Goal: Transaction & Acquisition: Book appointment/travel/reservation

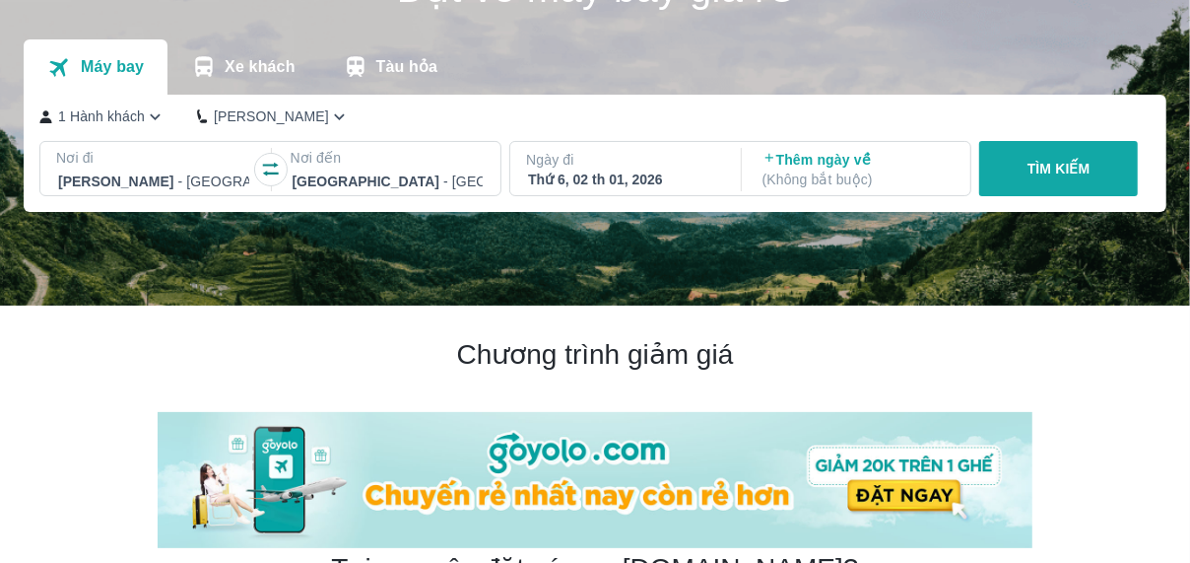
scroll to position [117, 0]
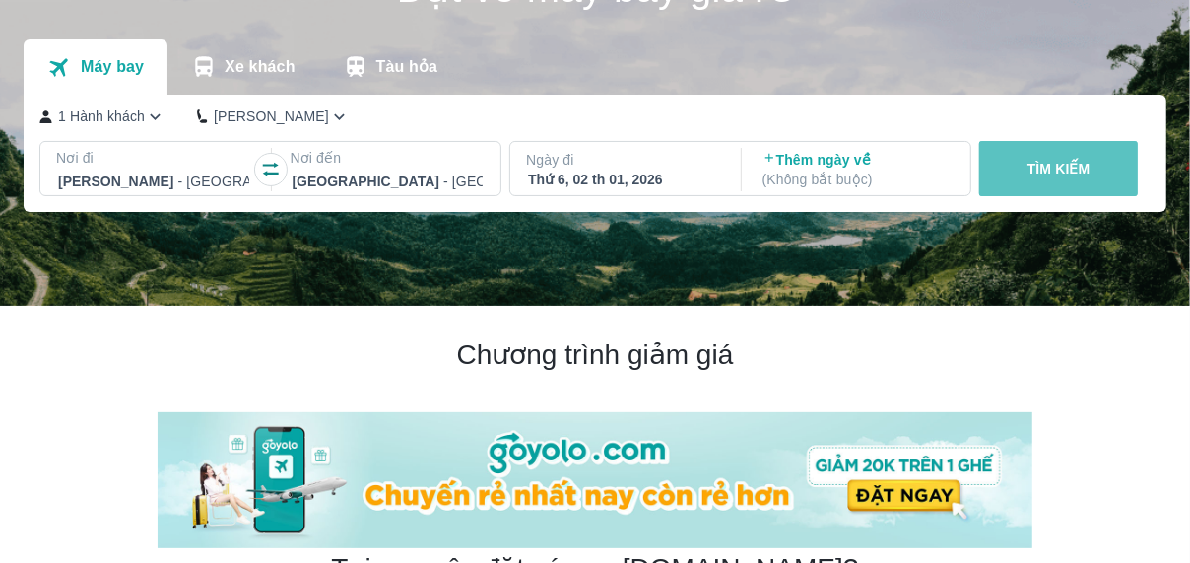
click at [1014, 164] on button "TÌM KIẾM" at bounding box center [1058, 168] width 159 height 55
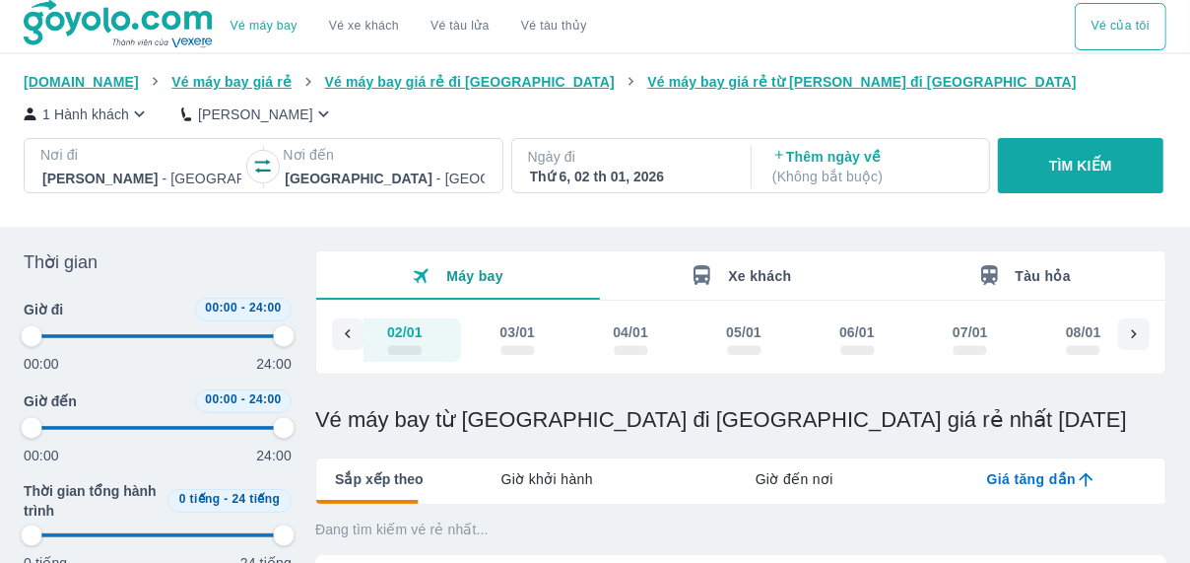
type input "97.9166666666667"
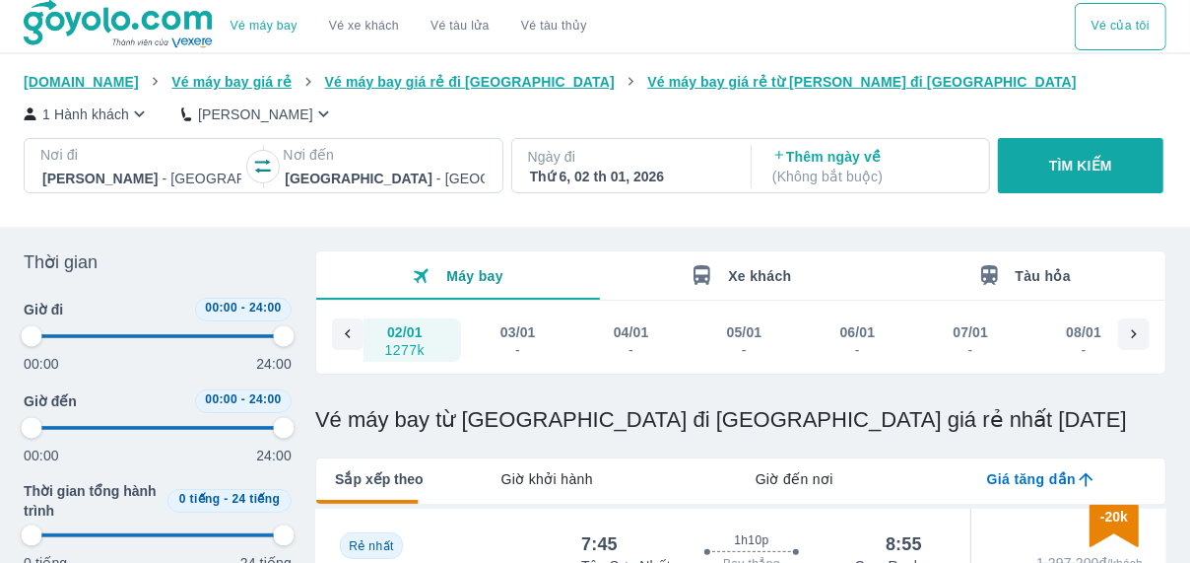
type input "97.9166666666667"
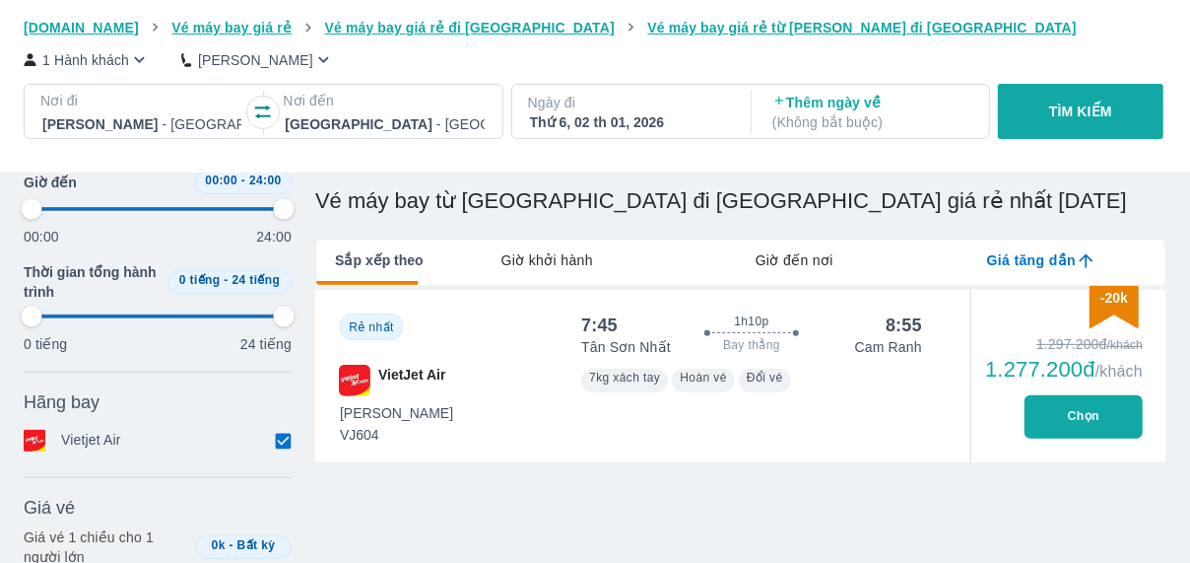
scroll to position [253, 0]
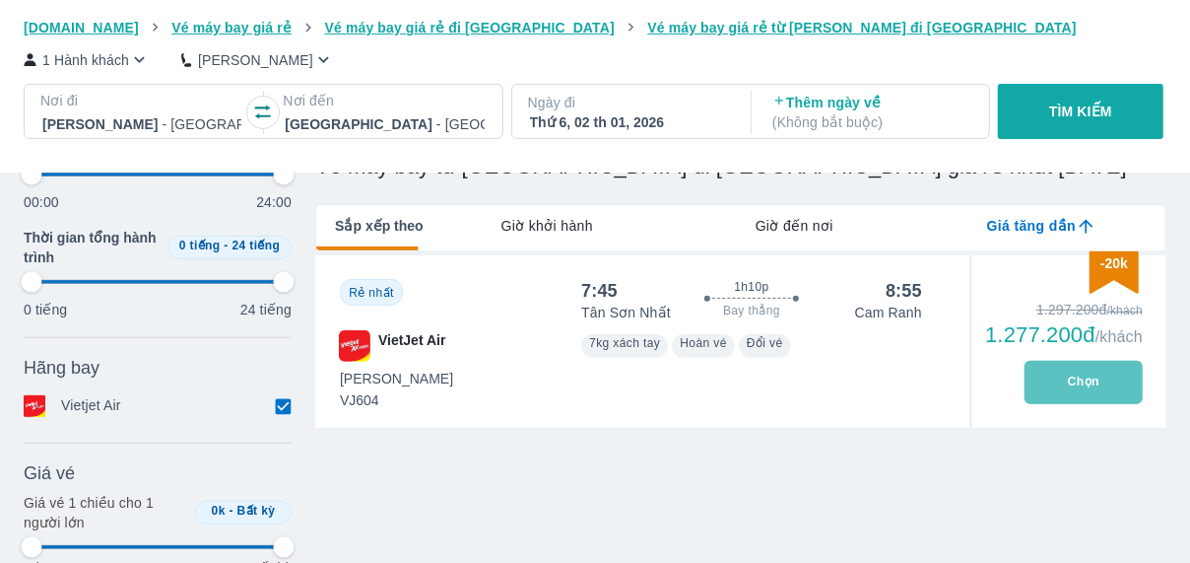
click at [1100, 376] on button "Chọn" at bounding box center [1084, 382] width 118 height 43
type input "97.9166666666667"
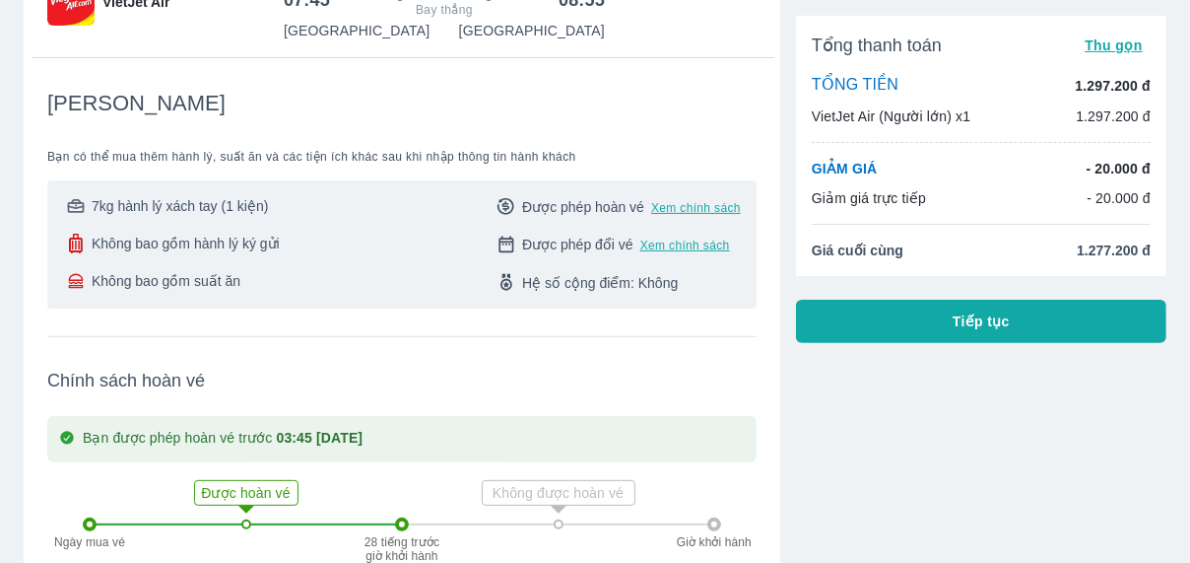
scroll to position [239, 0]
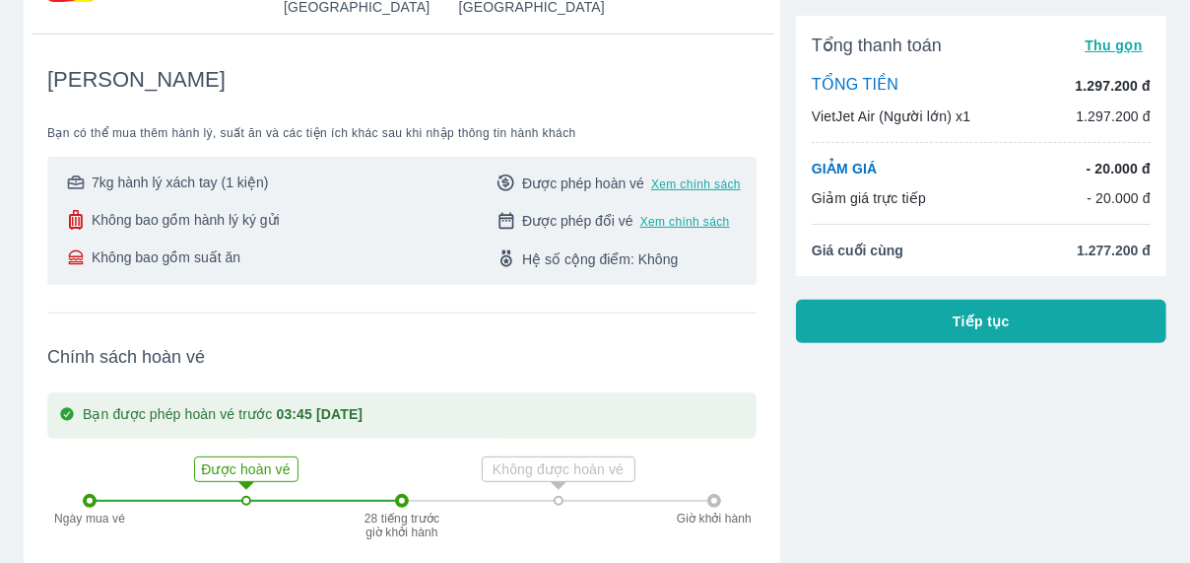
click at [992, 344] on div "Tổng thanh toán Thu gọn TỔNG TIỀN 1.297.200 đ VietJet Air (Người lớn) x1 1.297.…" at bounding box center [973, 398] width 386 height 1057
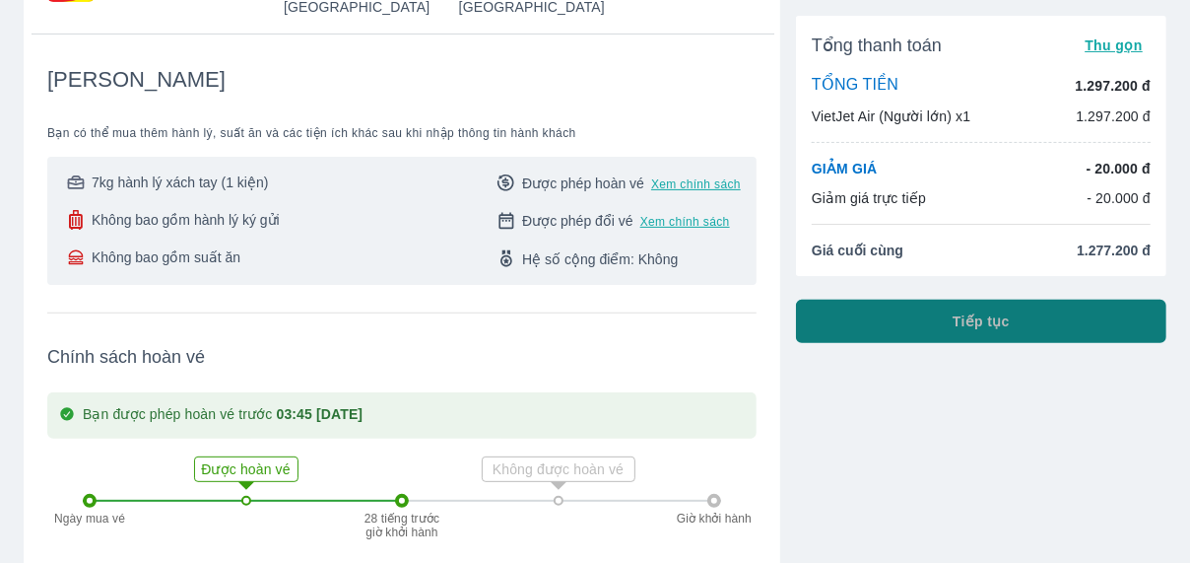
click at [994, 329] on span "Tiếp tục" at bounding box center [981, 321] width 57 height 20
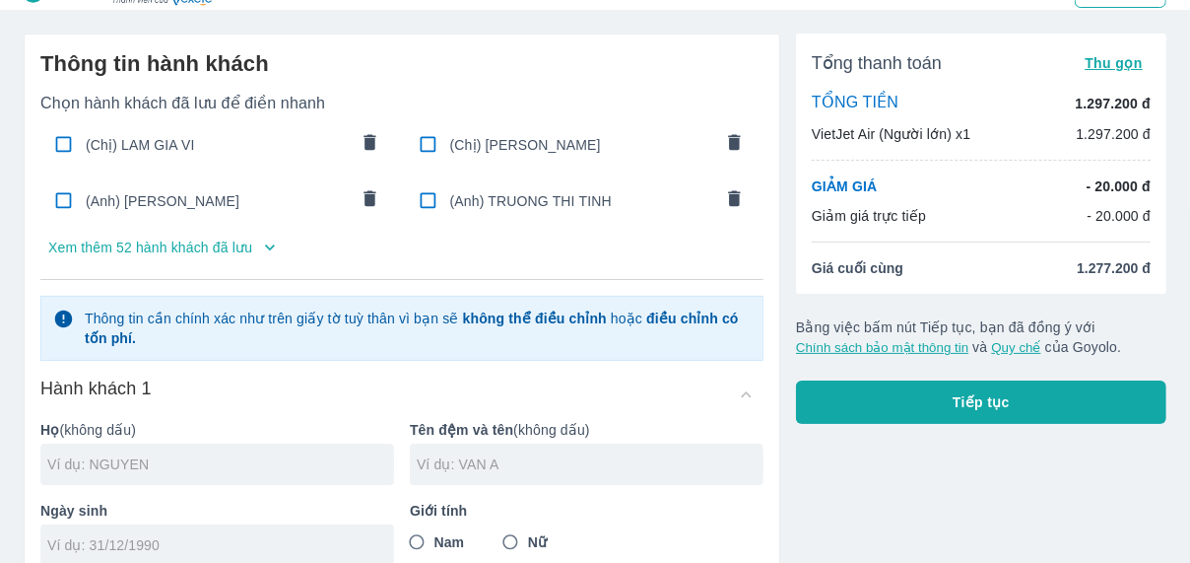
scroll to position [39, 0]
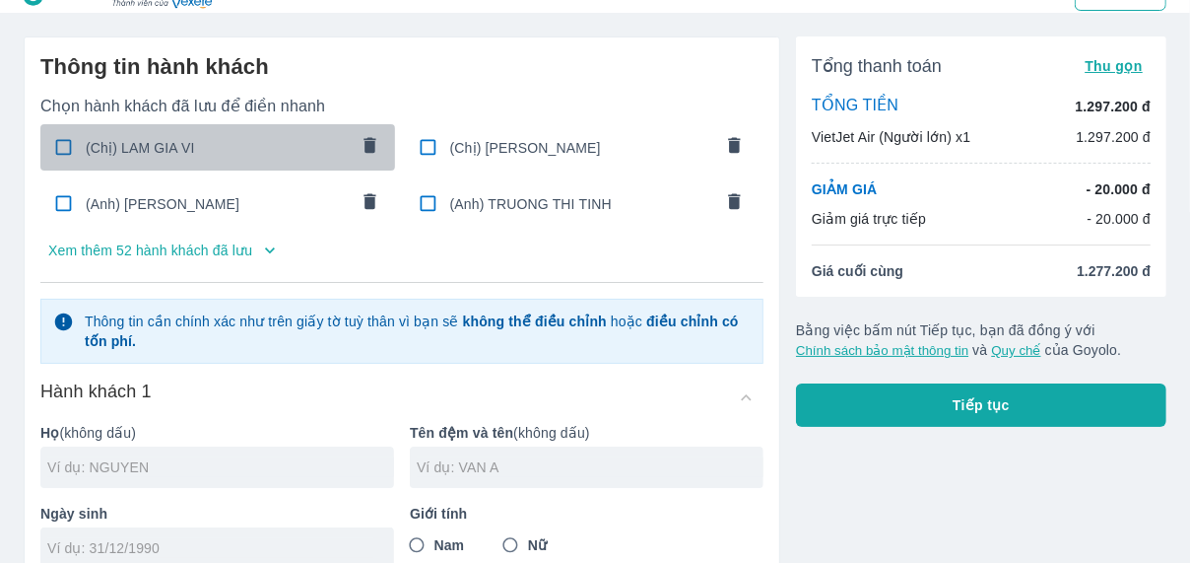
click at [55, 144] on input "checkbox" at bounding box center [63, 147] width 38 height 38
checkbox input "true"
type input "LAM"
type input "GIA VI"
type input "18/12/2002"
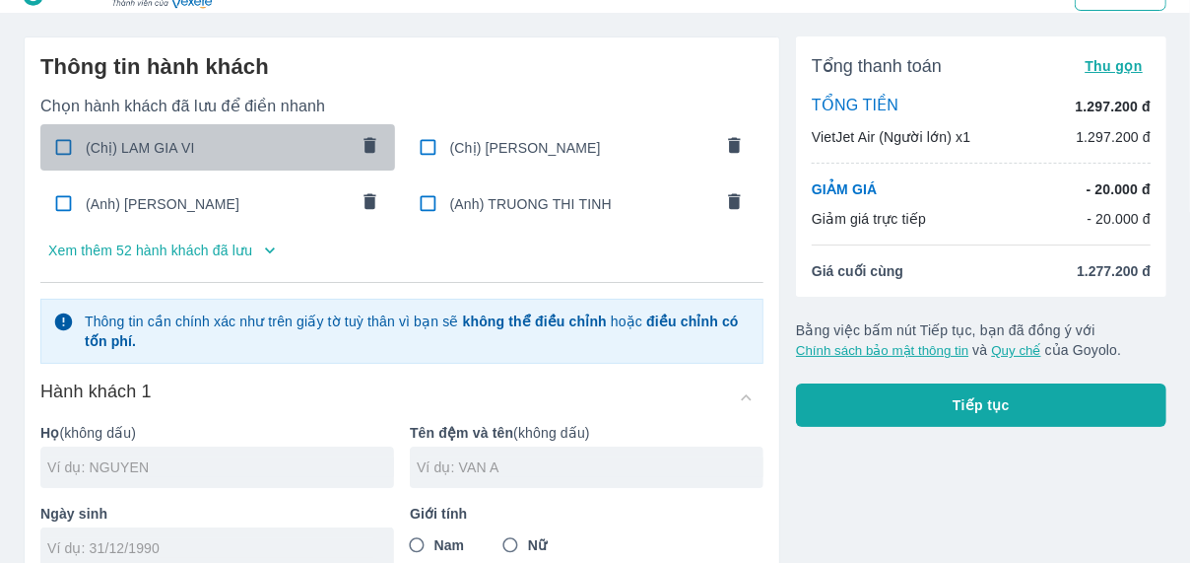
radio input "true"
type input "LAM GIA VI"
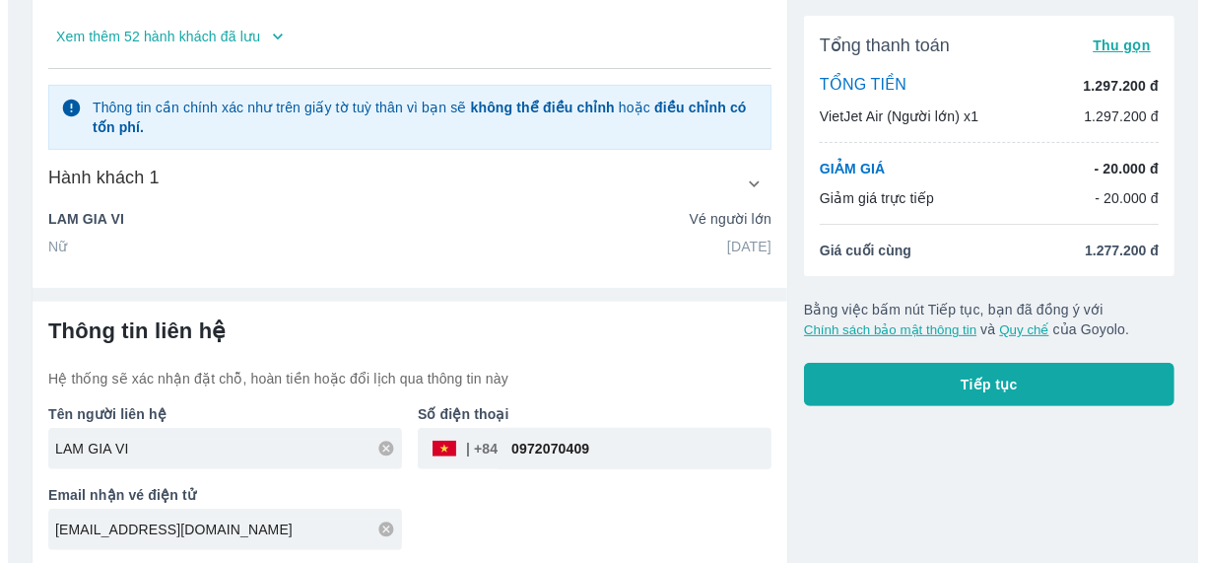
scroll to position [255, 0]
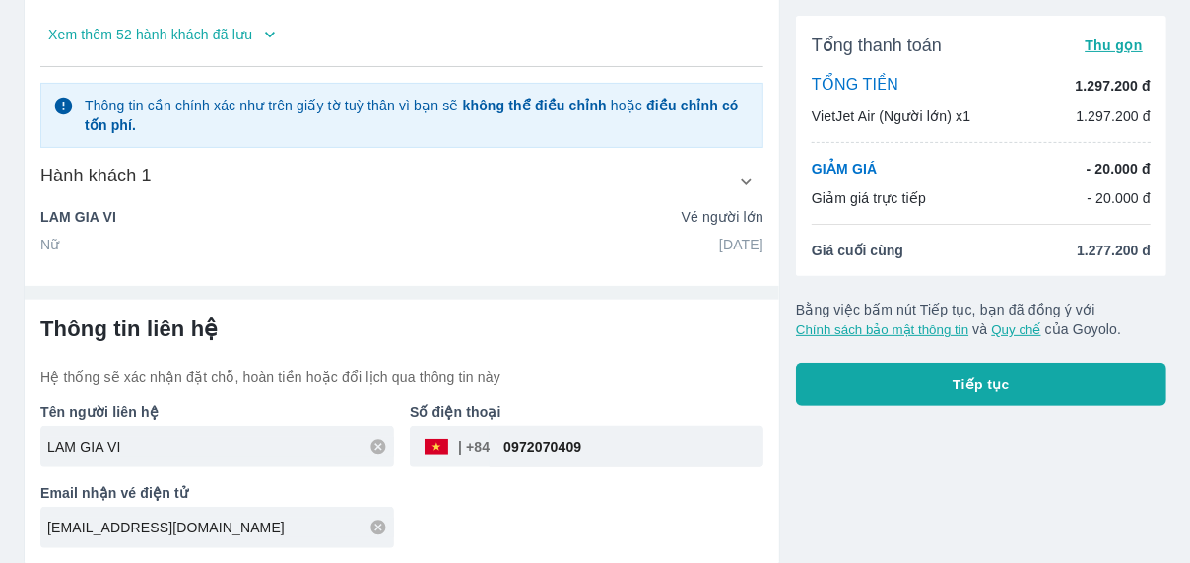
click at [977, 371] on button "Tiếp tục" at bounding box center [981, 384] width 370 height 43
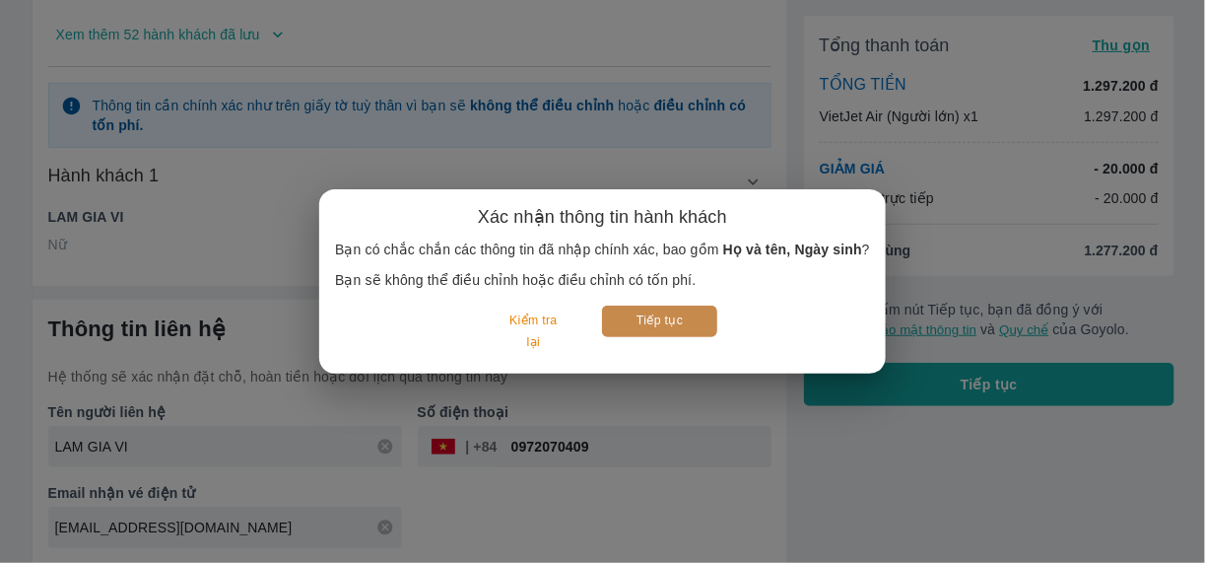
click at [695, 321] on button "Tiếp tục" at bounding box center [659, 320] width 115 height 31
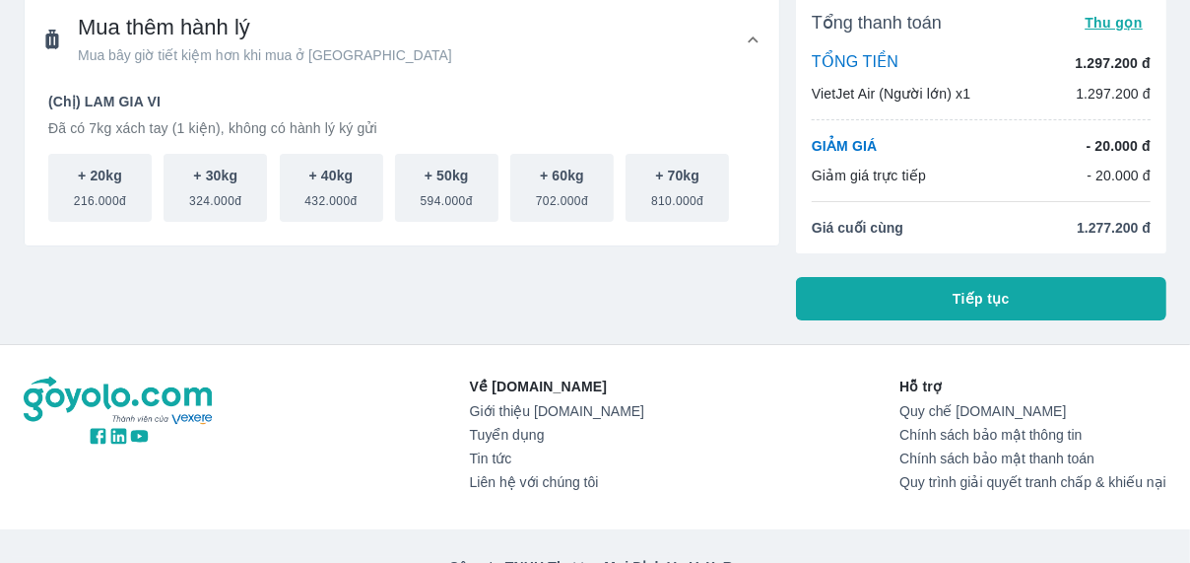
click at [916, 307] on button "Tiếp tục" at bounding box center [981, 298] width 370 height 43
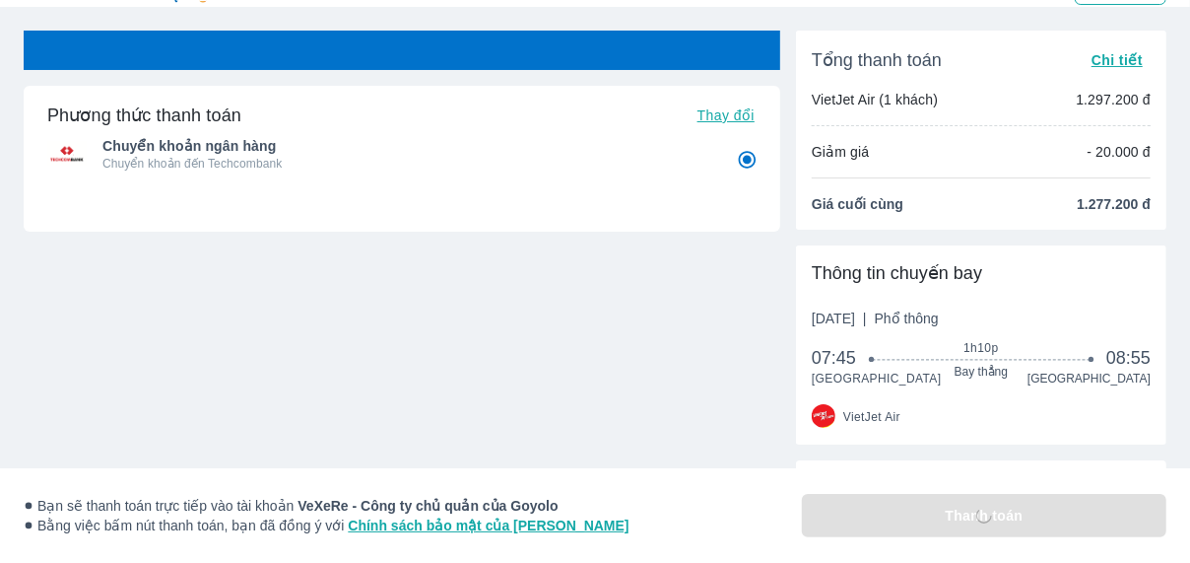
scroll to position [44, 0]
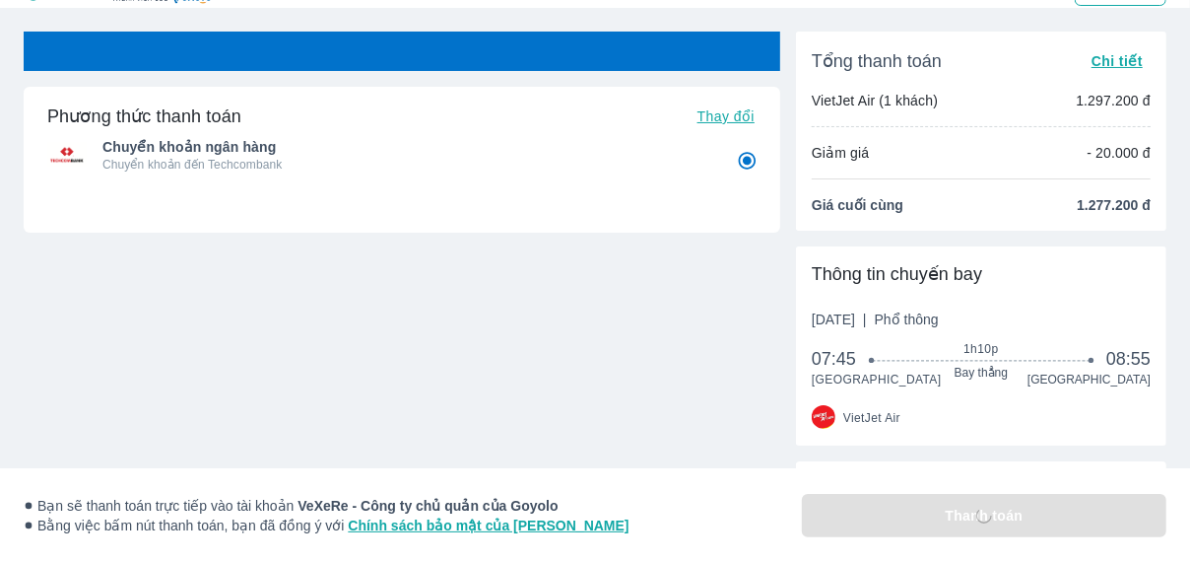
radio input "false"
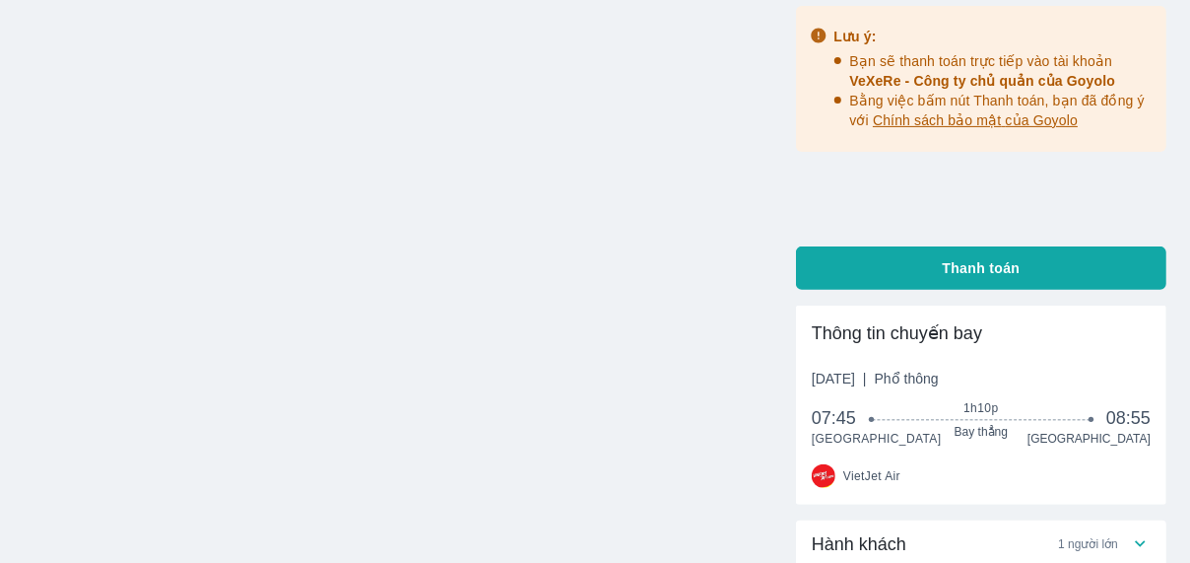
scroll to position [283, 0]
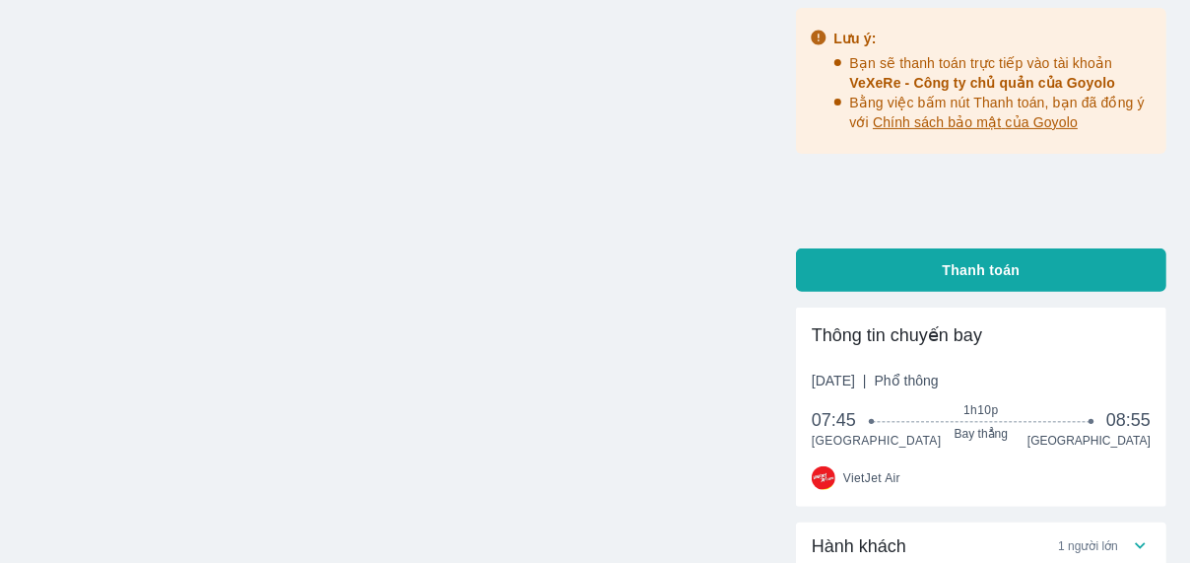
click at [913, 289] on button "Thanh toán" at bounding box center [981, 269] width 370 height 43
radio input "false"
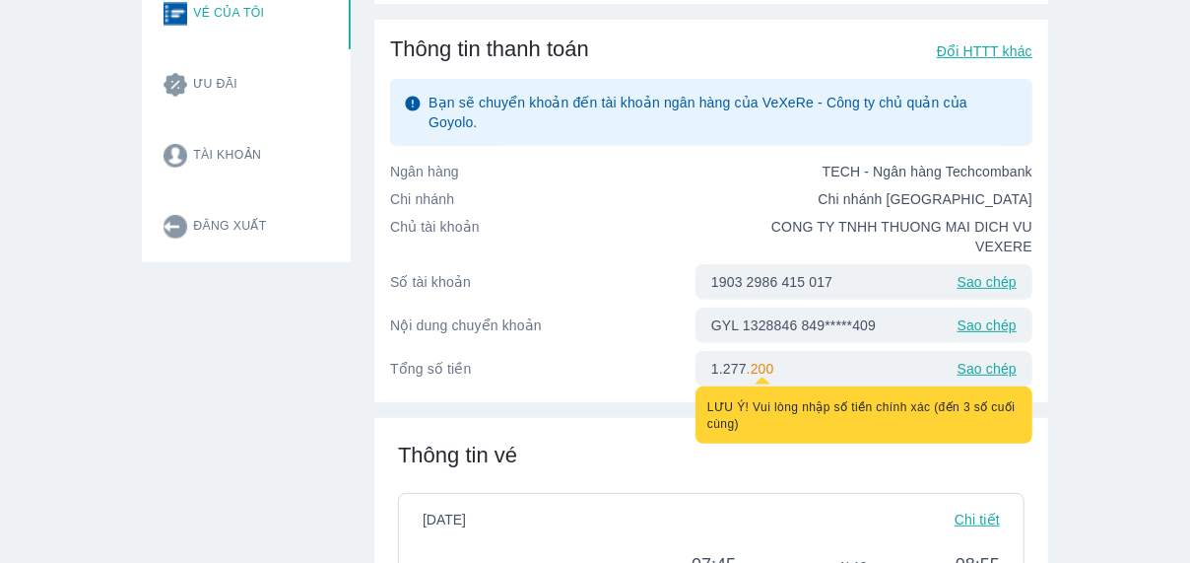
scroll to position [413, 0]
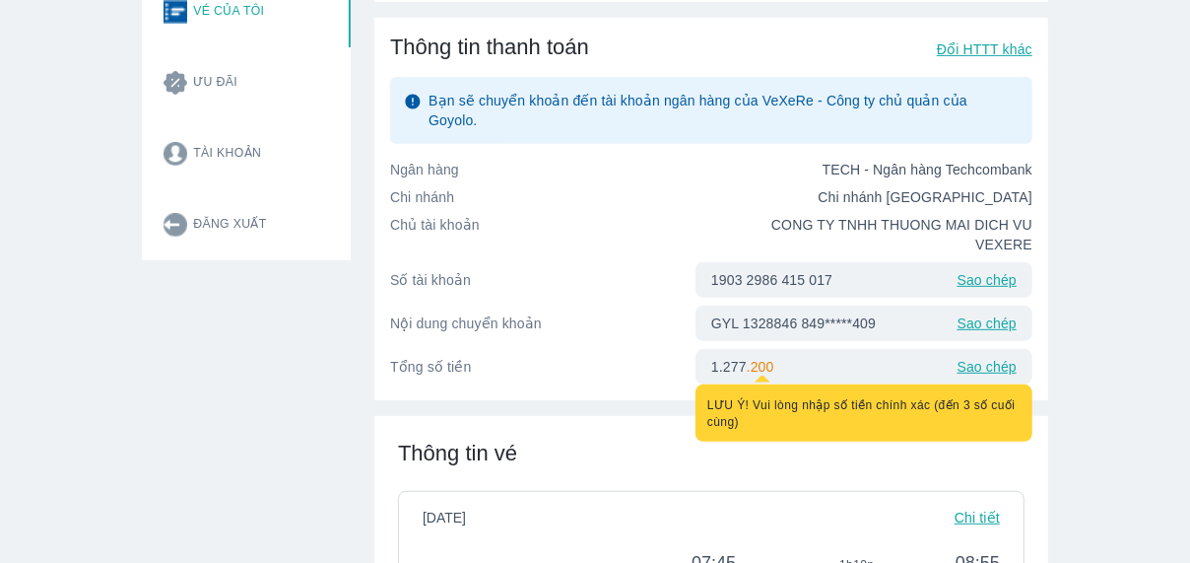
click at [992, 305] on div "GYL 1328846 849*****409 Sao chép" at bounding box center [864, 322] width 337 height 35
click at [995, 313] on p "Sao chép" at bounding box center [987, 323] width 59 height 20
click at [969, 313] on p "Sao chép" at bounding box center [987, 323] width 59 height 20
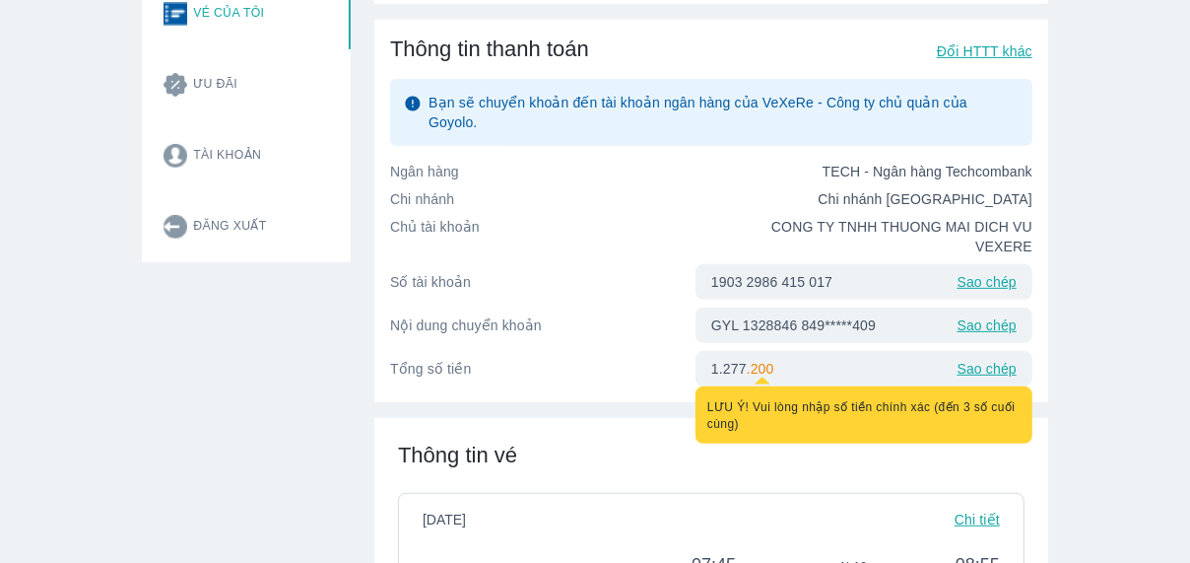
click at [1048, 300] on div "Vé máy bay Vé xe khách Vé tàu lửa Vé tàu thủy Vé của tôi Đăng nhập Chỉnh sửa th…" at bounding box center [595, 439] width 1190 height 1701
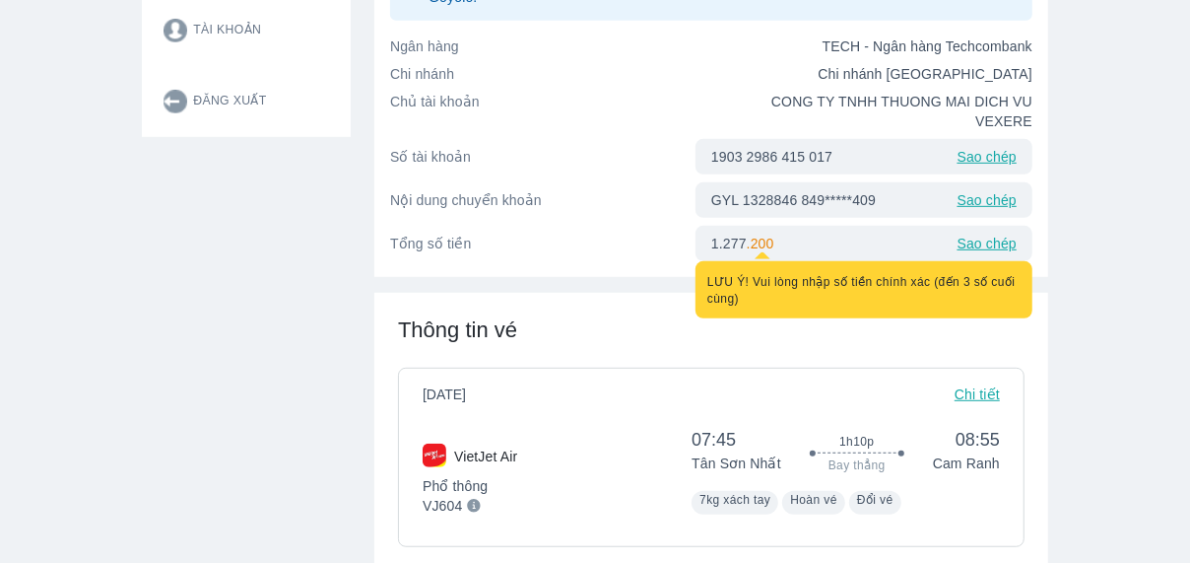
scroll to position [535, 0]
click at [635, 368] on div "[DATE] Chi tiết VietJet Air Phổ thông VJ604 07:45 [GEOGRAPHIC_DATA] 1h10p Bay t…" at bounding box center [711, 457] width 627 height 179
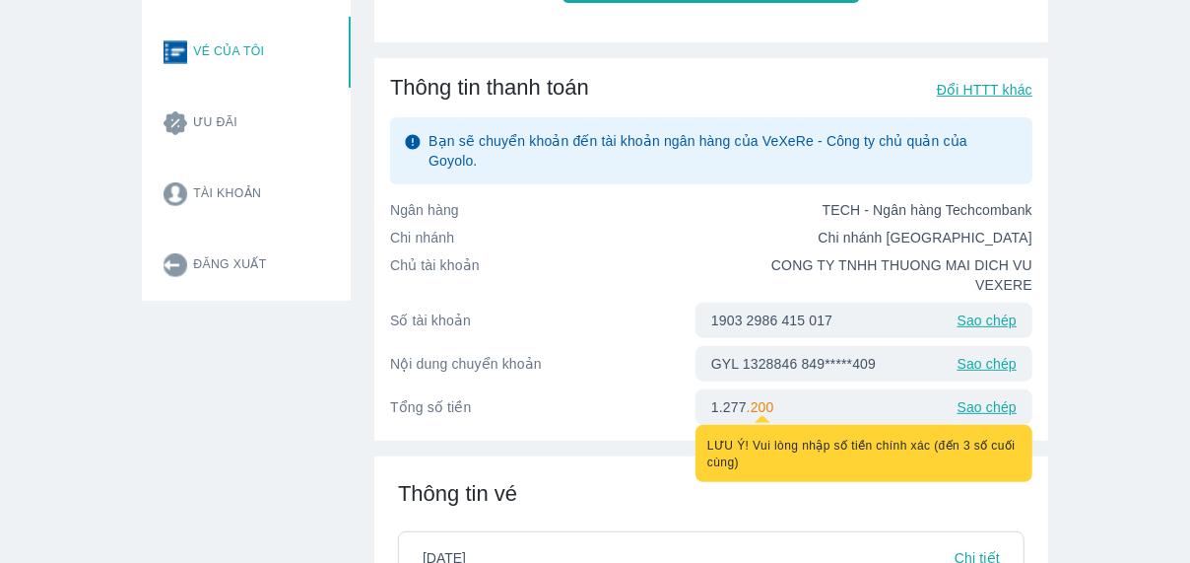
scroll to position [371, 0]
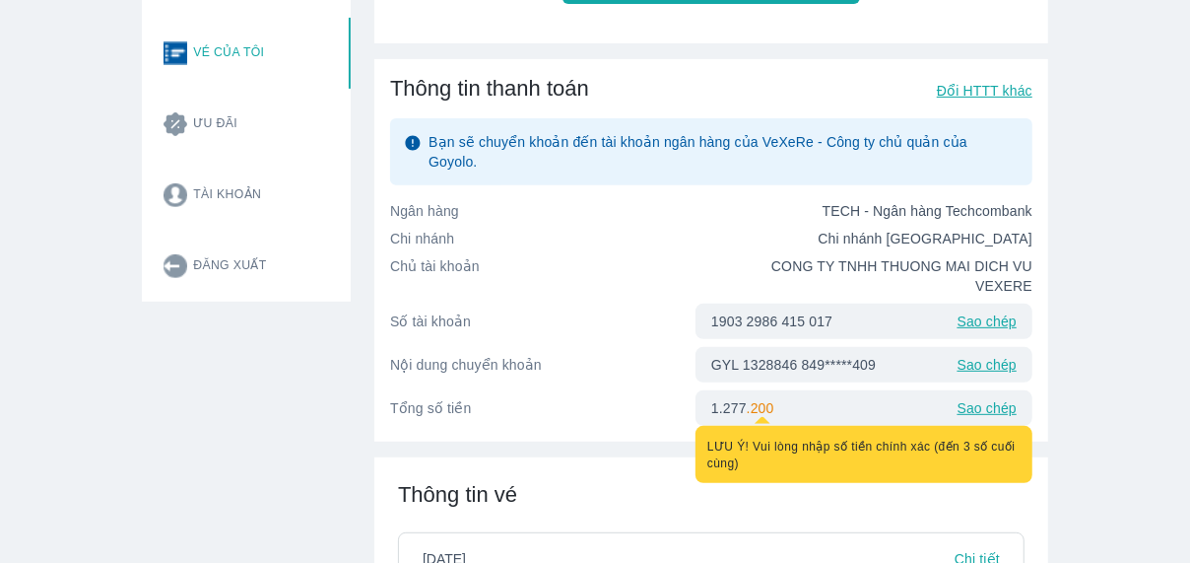
click at [940, 88] on p "Đổi HTTT khác" at bounding box center [985, 91] width 96 height 20
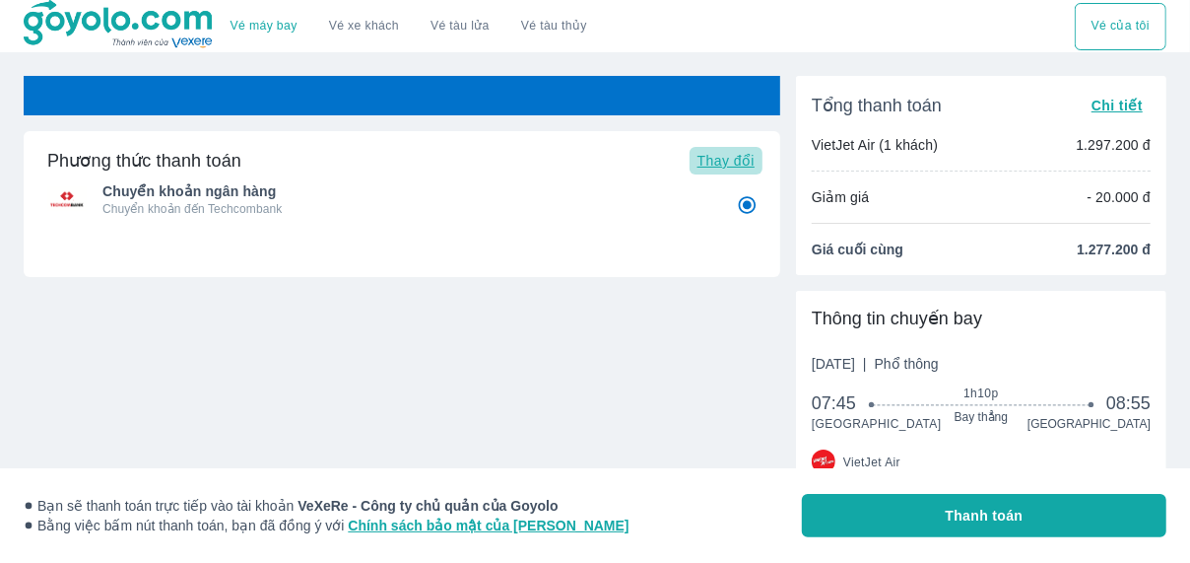
click at [718, 158] on span "Thay đổi" at bounding box center [725, 161] width 57 height 16
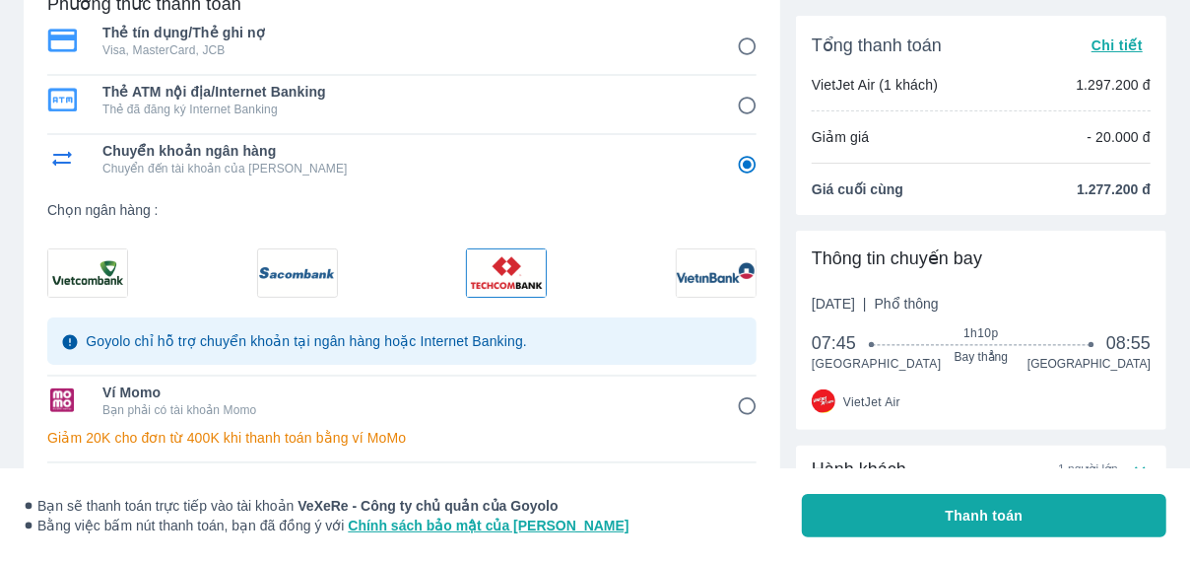
scroll to position [154, 0]
click at [711, 275] on img at bounding box center [716, 273] width 79 height 47
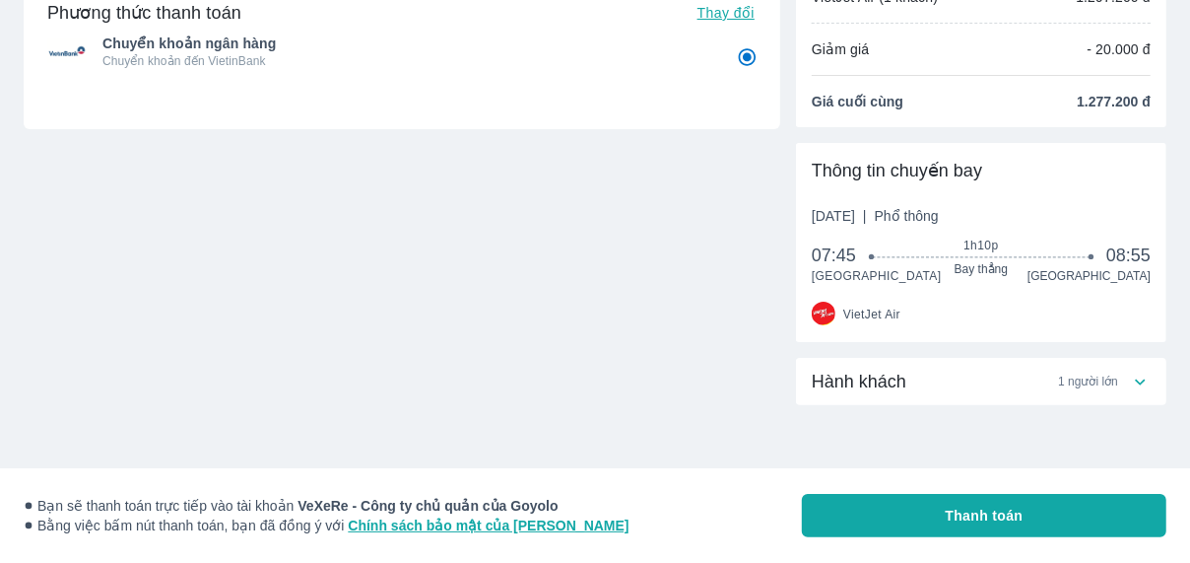
scroll to position [148, 0]
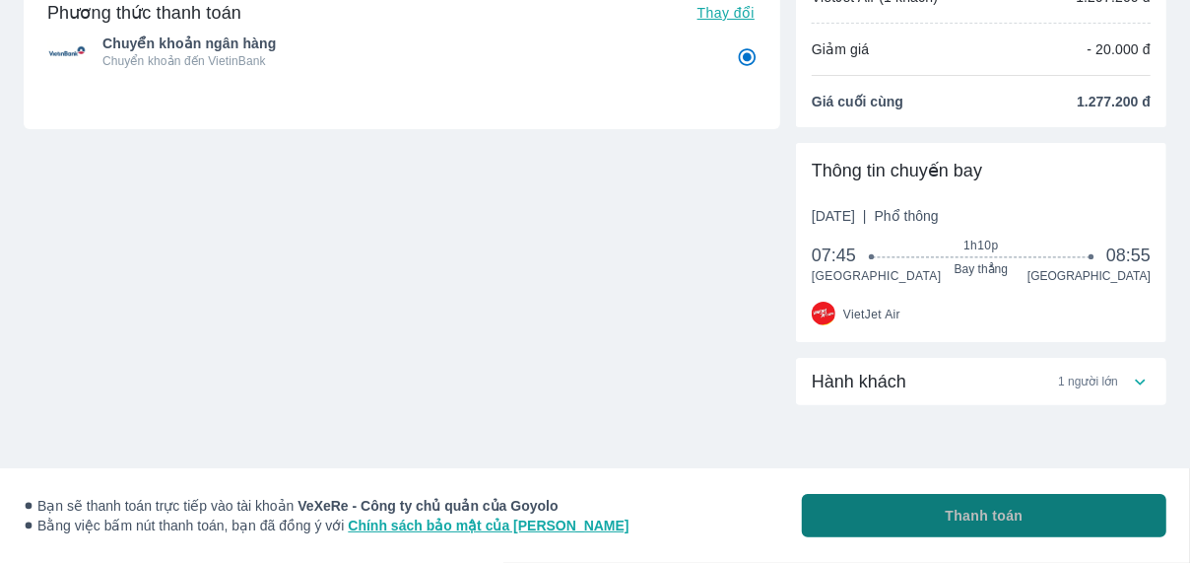
click at [842, 498] on button "Thanh toán" at bounding box center [984, 515] width 365 height 43
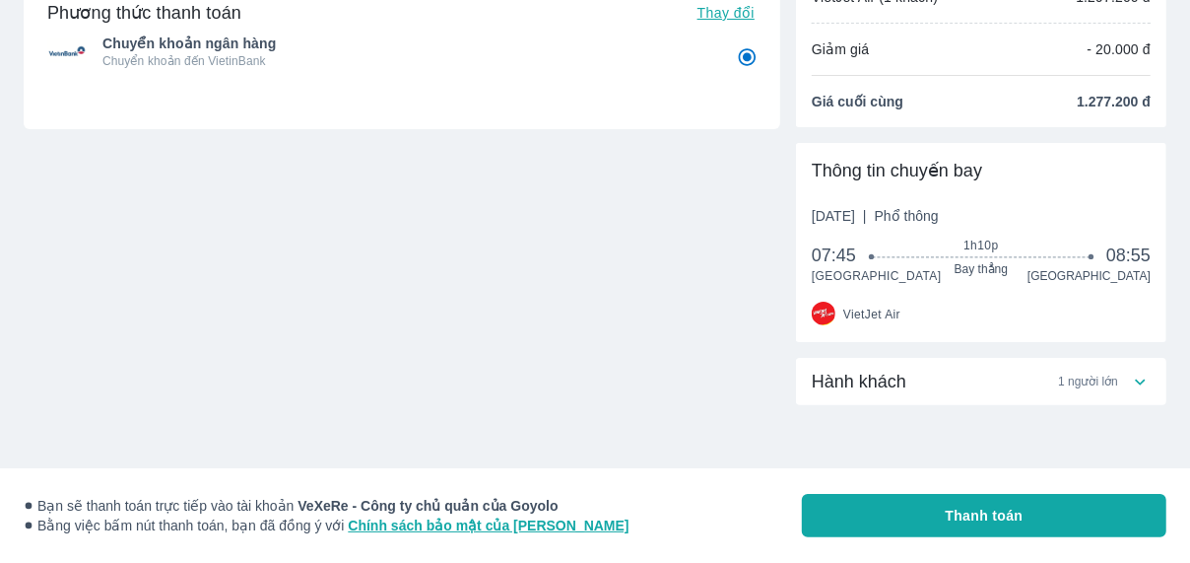
radio input "false"
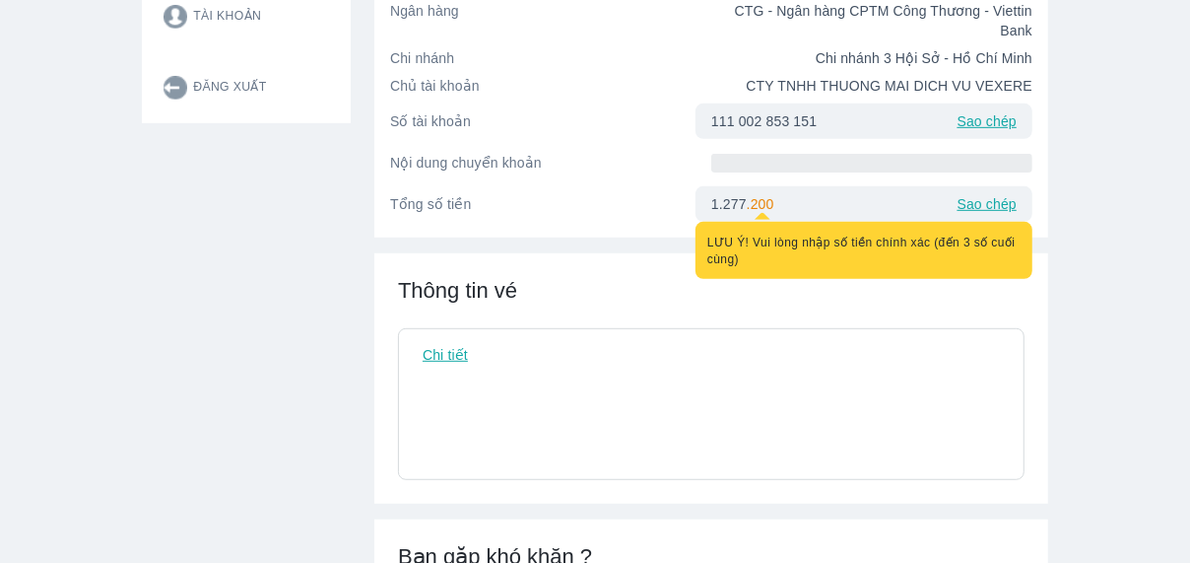
scroll to position [24, 0]
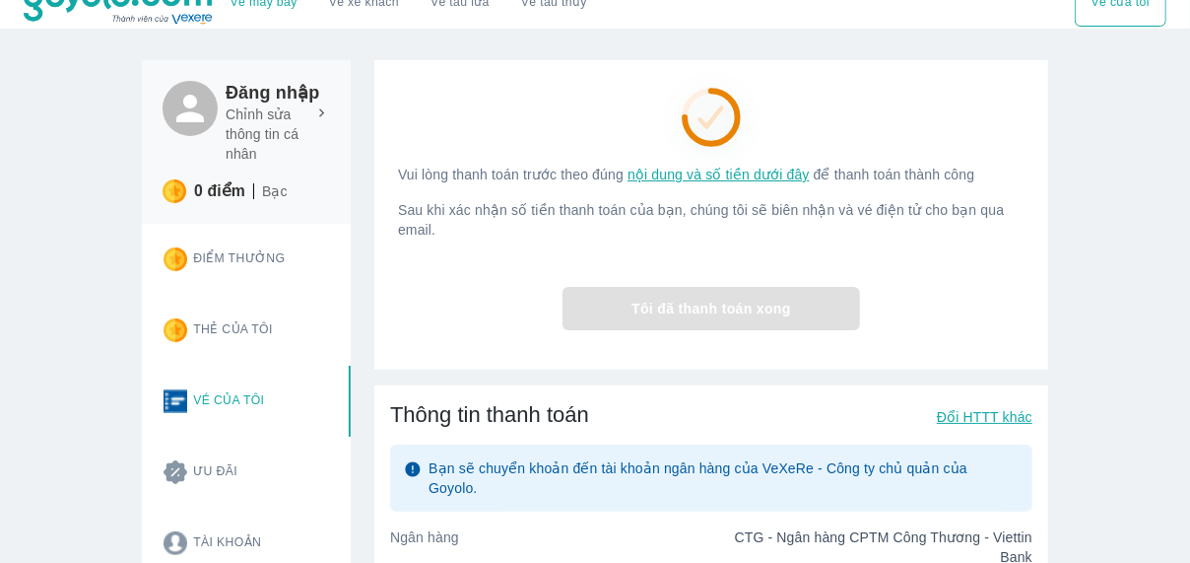
click at [929, 425] on div "Thông tin thanh toán Đổi HTTT khác" at bounding box center [711, 415] width 642 height 28
click at [949, 418] on p "Đổi HTTT khác" at bounding box center [985, 417] width 96 height 20
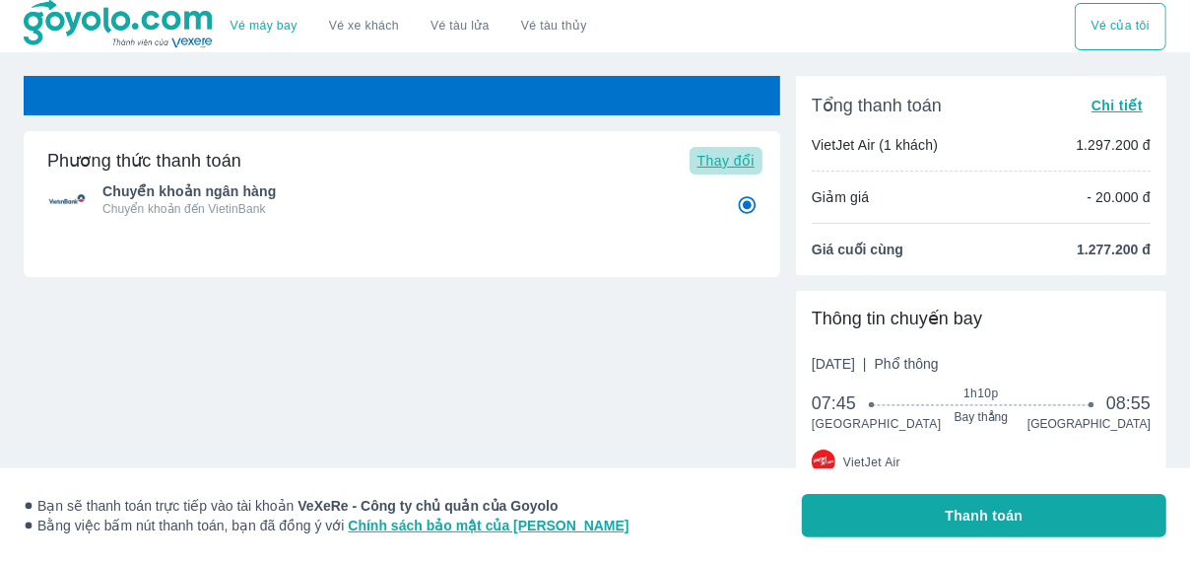
click at [739, 172] on button "Thay đổi" at bounding box center [726, 161] width 73 height 28
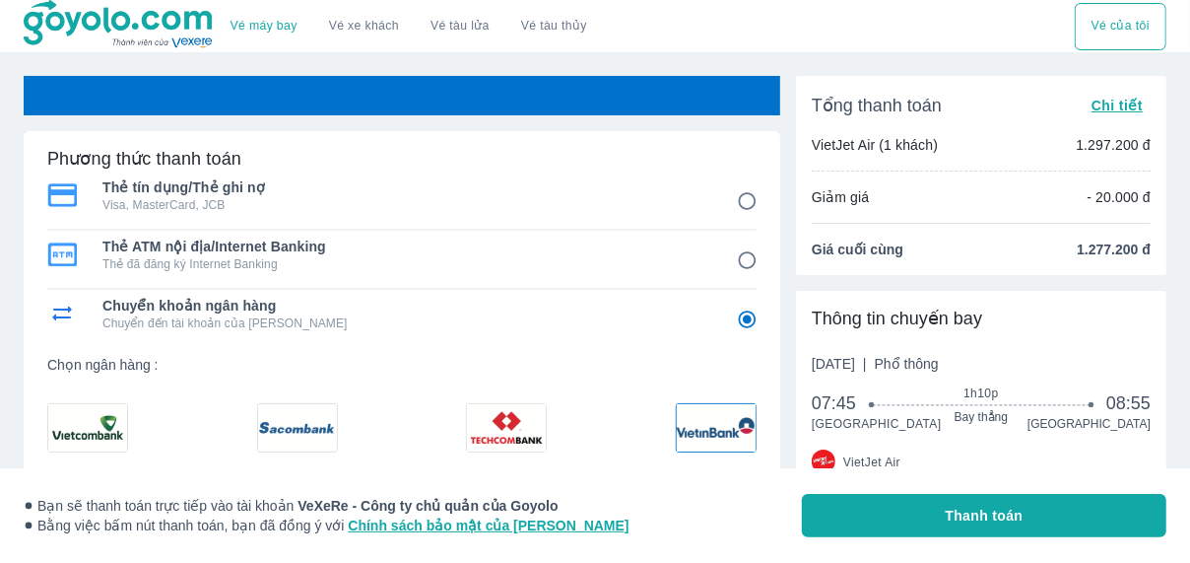
click at [292, 431] on img at bounding box center [297, 427] width 79 height 47
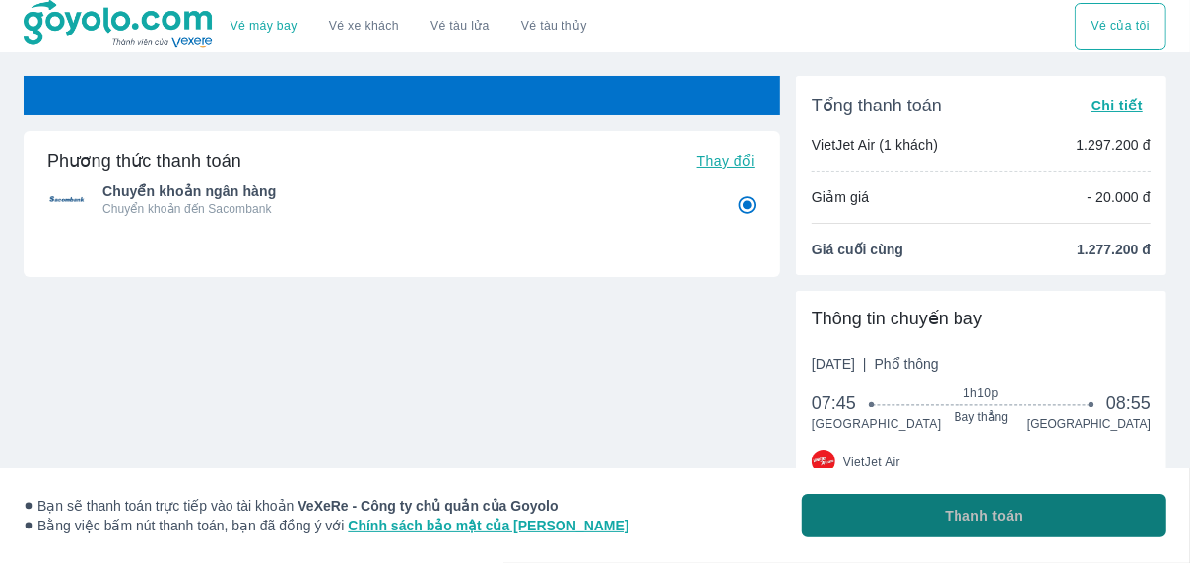
click at [969, 517] on span "Thanh toán" at bounding box center [985, 515] width 78 height 20
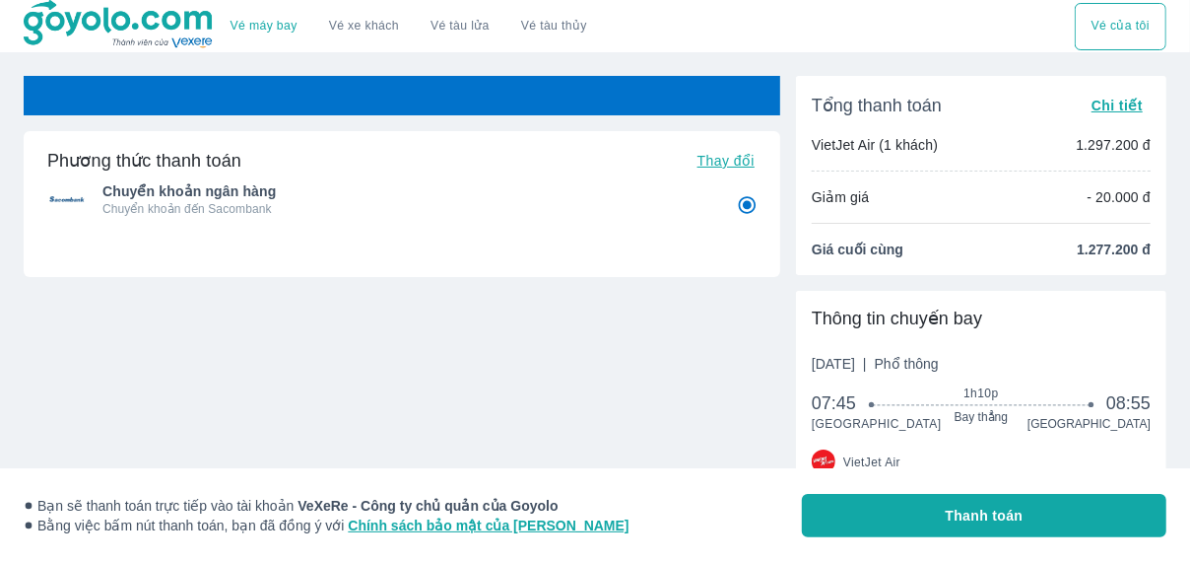
radio input "false"
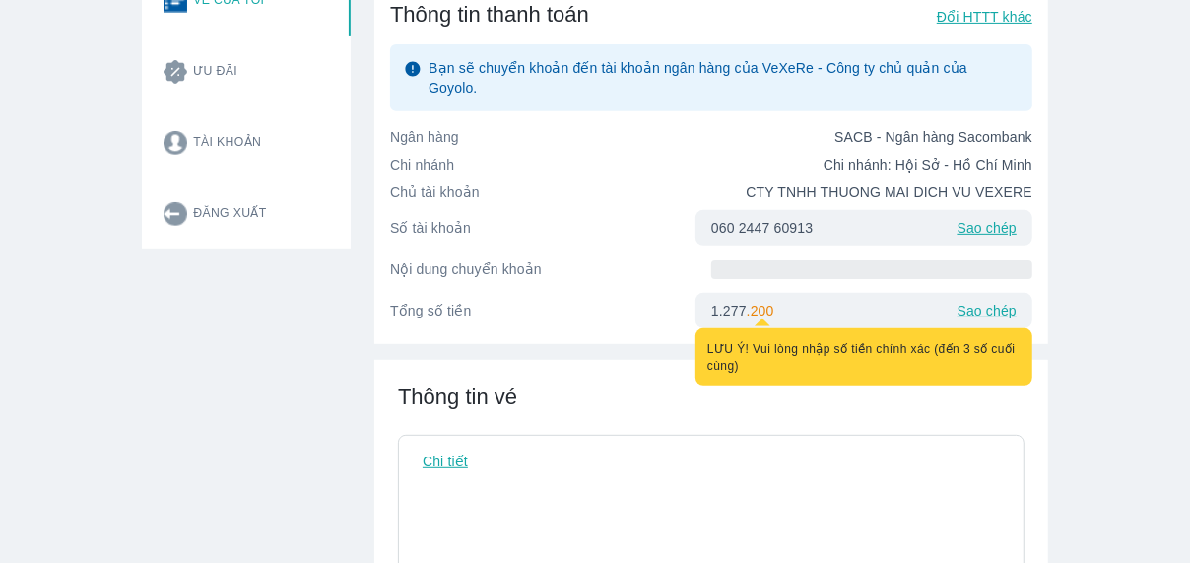
scroll to position [423, 0]
